Goal: Register for event/course

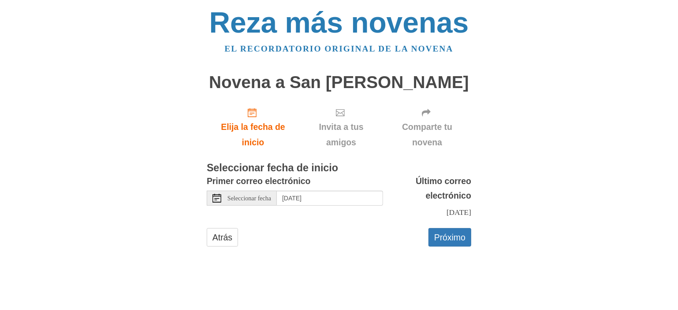
click at [248, 199] on font "Seleccionar fecha" at bounding box center [249, 198] width 44 height 7
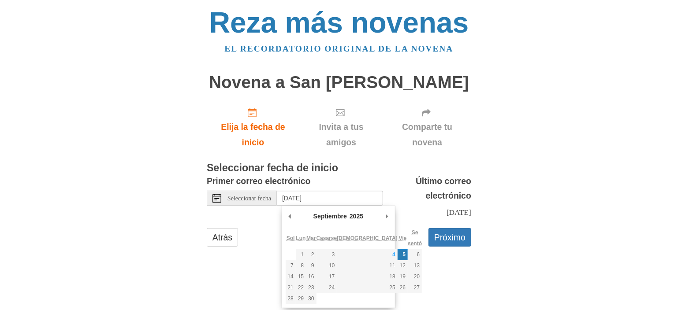
click at [244, 220] on div "Primer correo electrónico Seleccionar fecha [DATE] Último correo electrónico [D…" at bounding box center [339, 197] width 264 height 46
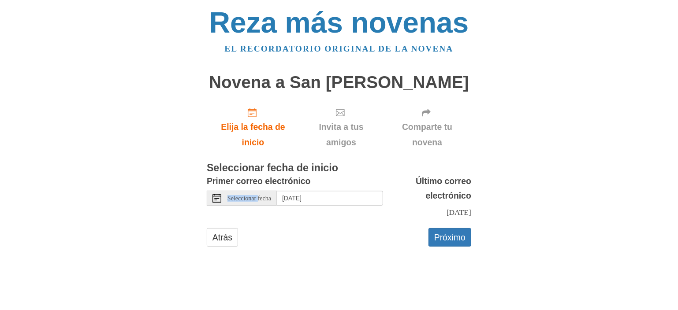
click at [248, 197] on font "Seleccionar fecha" at bounding box center [249, 198] width 44 height 7
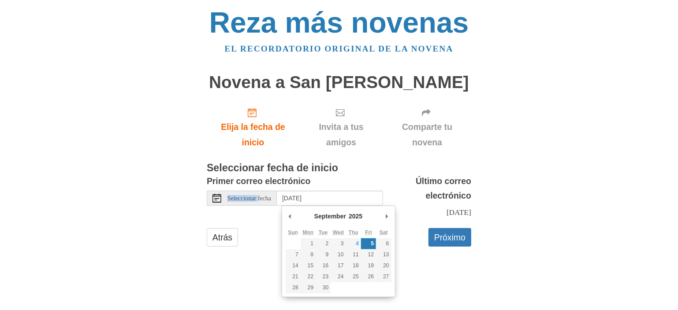
click at [248, 197] on font "Seleccionar fecha" at bounding box center [249, 198] width 44 height 7
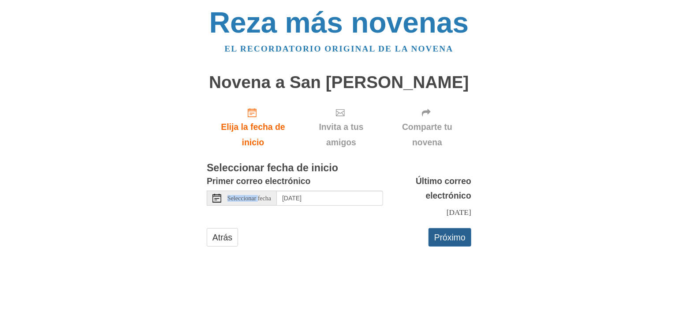
click at [460, 242] on font "Próximo" at bounding box center [449, 238] width 31 height 10
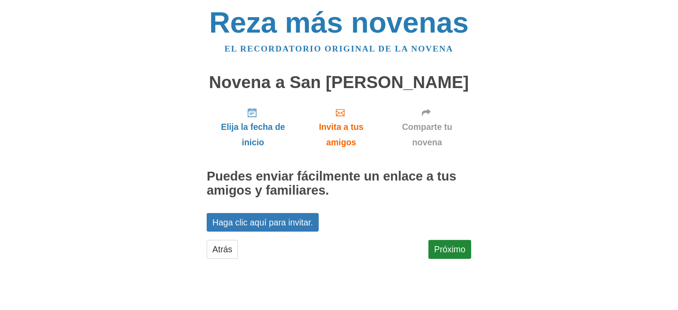
click at [336, 91] on font "Novena a San [PERSON_NAME]" at bounding box center [339, 82] width 260 height 19
click at [422, 115] on icon "Comparte tu novena" at bounding box center [426, 112] width 9 height 9
